Goal: Task Accomplishment & Management: Manage account settings

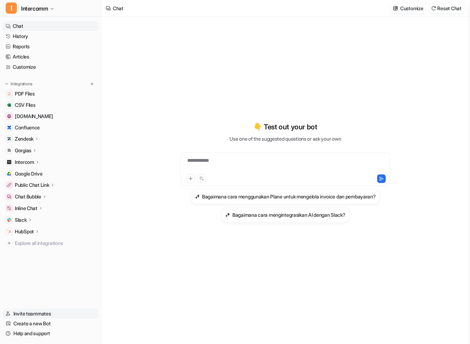
click at [39, 313] on link "Invite teammates" at bounding box center [51, 314] width 96 height 10
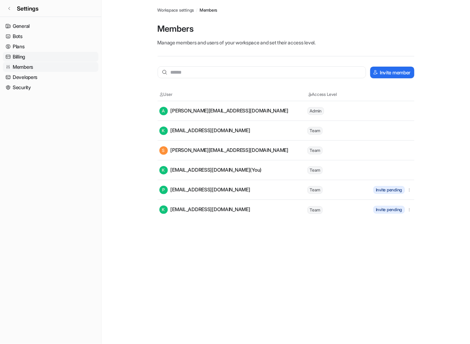
click at [29, 56] on link "Billing" at bounding box center [51, 57] width 96 height 10
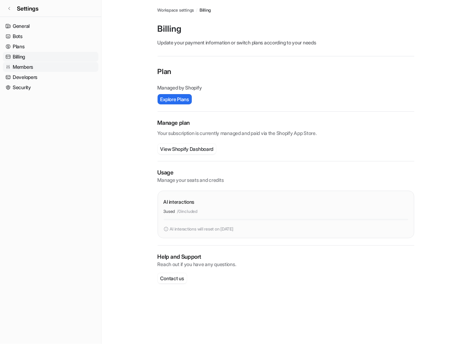
click at [35, 67] on link "Members" at bounding box center [51, 67] width 96 height 10
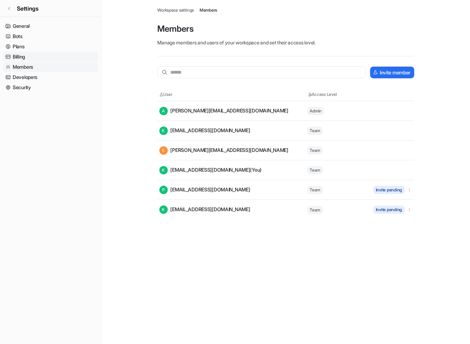
click at [35, 59] on link "Billing" at bounding box center [51, 57] width 96 height 10
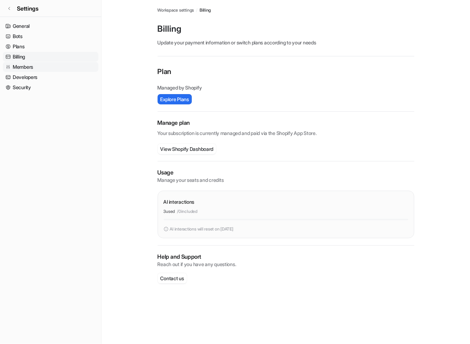
click at [39, 69] on link "Members" at bounding box center [51, 67] width 96 height 10
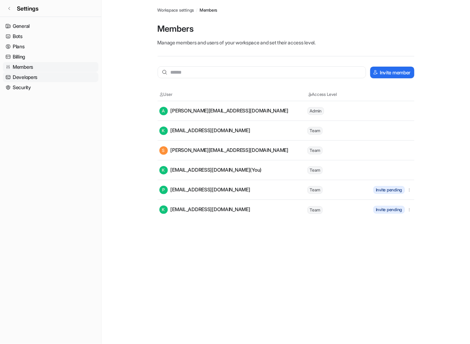
click at [42, 78] on link "Developers" at bounding box center [51, 77] width 96 height 10
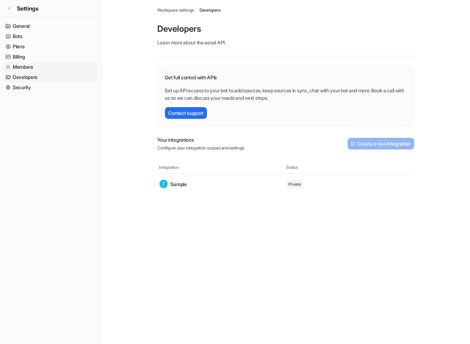
click at [39, 68] on link "Members" at bounding box center [51, 67] width 96 height 10
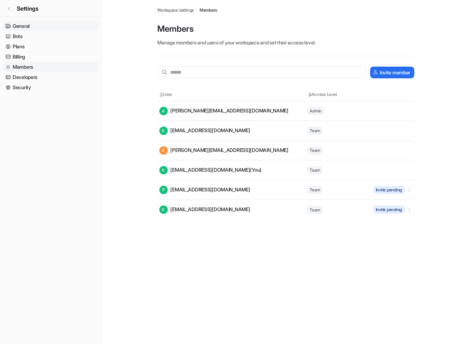
click at [45, 28] on link "General" at bounding box center [51, 26] width 96 height 10
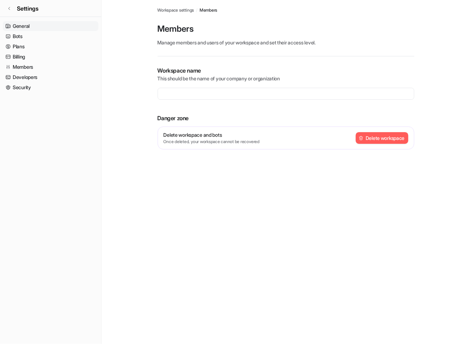
type input "**********"
click at [10, 10] on icon at bounding box center [9, 8] width 4 height 4
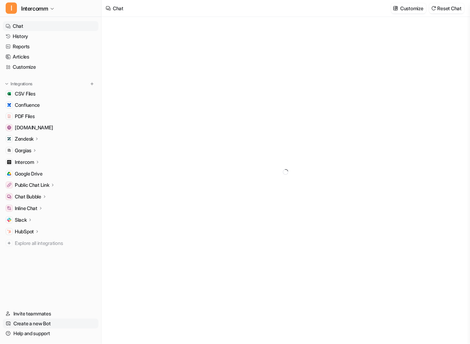
type textarea "**********"
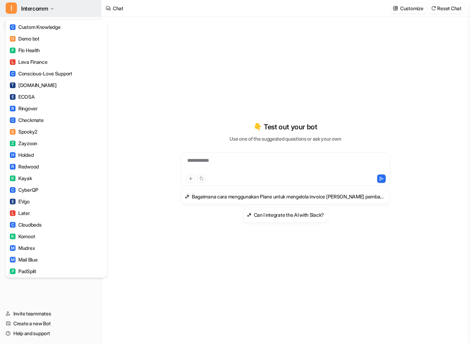
click at [51, 12] on button "I Intercomm" at bounding box center [50, 8] width 101 height 17
click at [137, 42] on div "I Intercomm C Custom Knowledge D Demo bot F Flo Health L Leva Finance C Conscio…" at bounding box center [235, 172] width 470 height 344
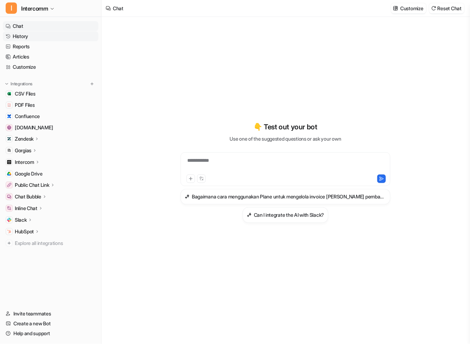
click at [81, 37] on link "History" at bounding box center [51, 36] width 96 height 10
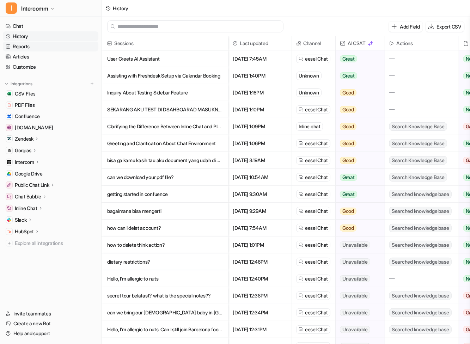
click at [76, 47] on link "Reports" at bounding box center [51, 47] width 96 height 10
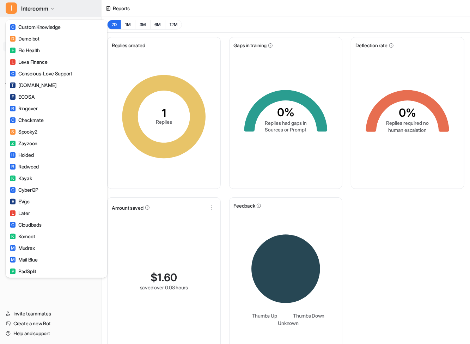
click at [60, 6] on button "I Intercomm" at bounding box center [50, 8] width 101 height 17
click at [61, 8] on button "I Intercomm" at bounding box center [50, 8] width 101 height 17
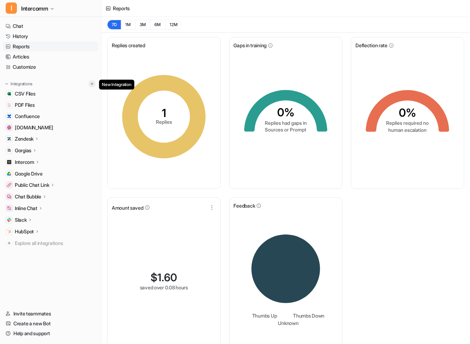
click at [92, 83] on img at bounding box center [92, 83] width 5 height 5
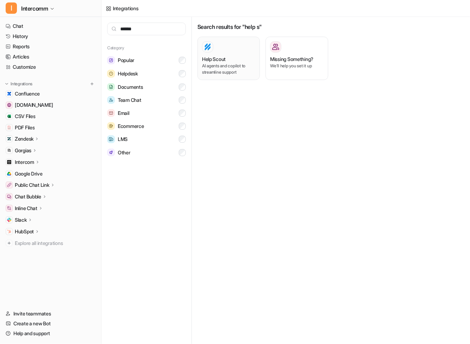
type input "******"
click at [228, 71] on p "AI agents and copilot to streamline support" at bounding box center [228, 69] width 53 height 13
click at [237, 58] on div "Help Scout" at bounding box center [228, 58] width 53 height 7
